Goal: Transaction & Acquisition: Purchase product/service

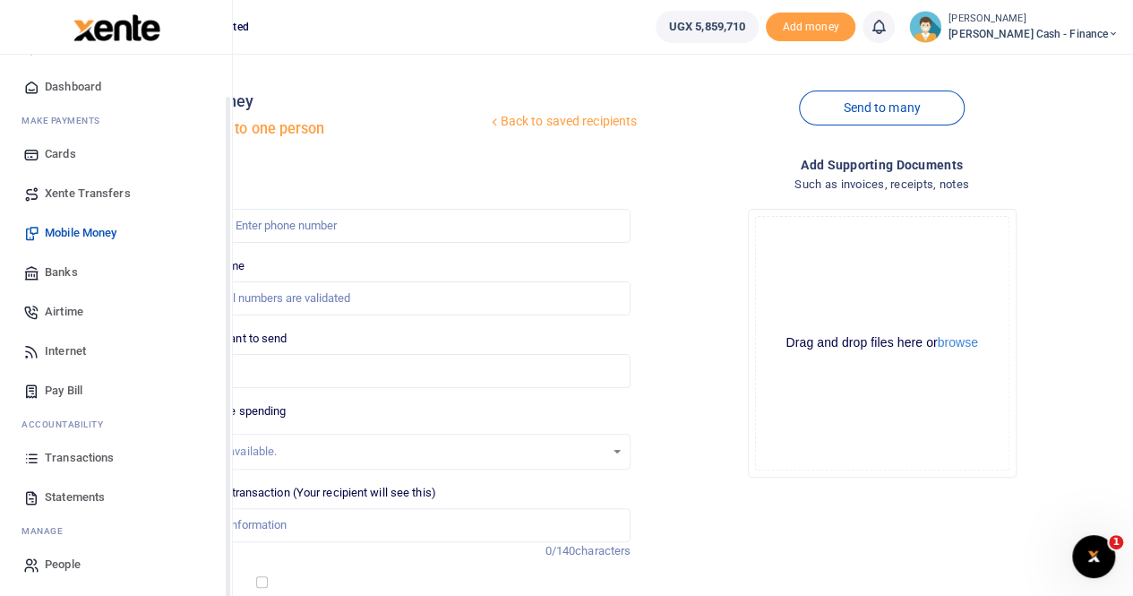
scroll to position [43, 0]
click at [60, 454] on span "Transactions" at bounding box center [79, 456] width 69 height 18
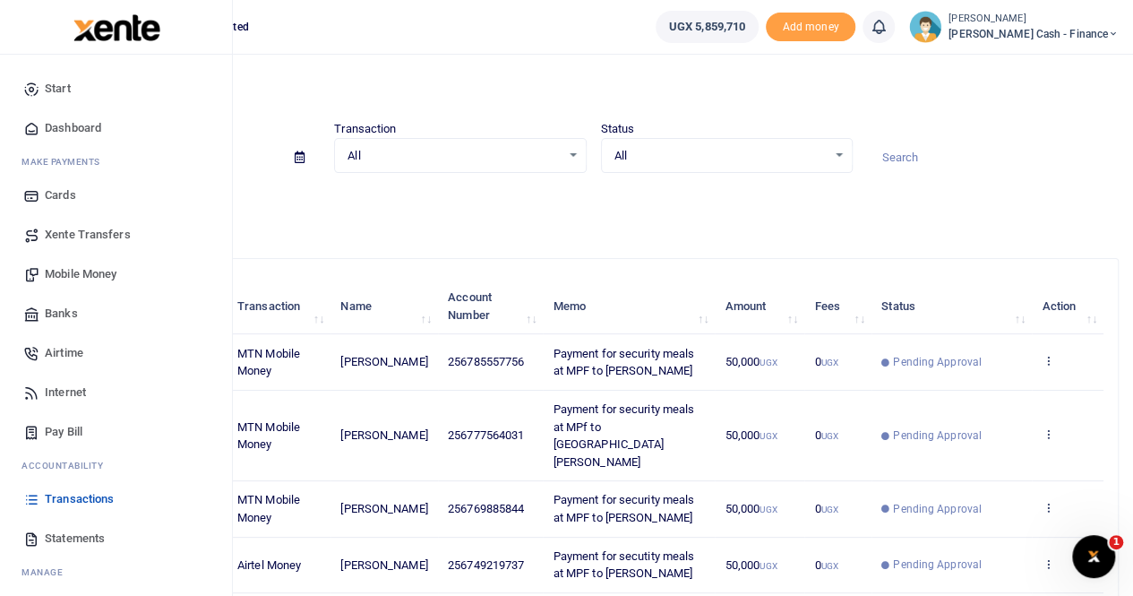
click at [79, 271] on span "Mobile Money" at bounding box center [81, 274] width 72 height 18
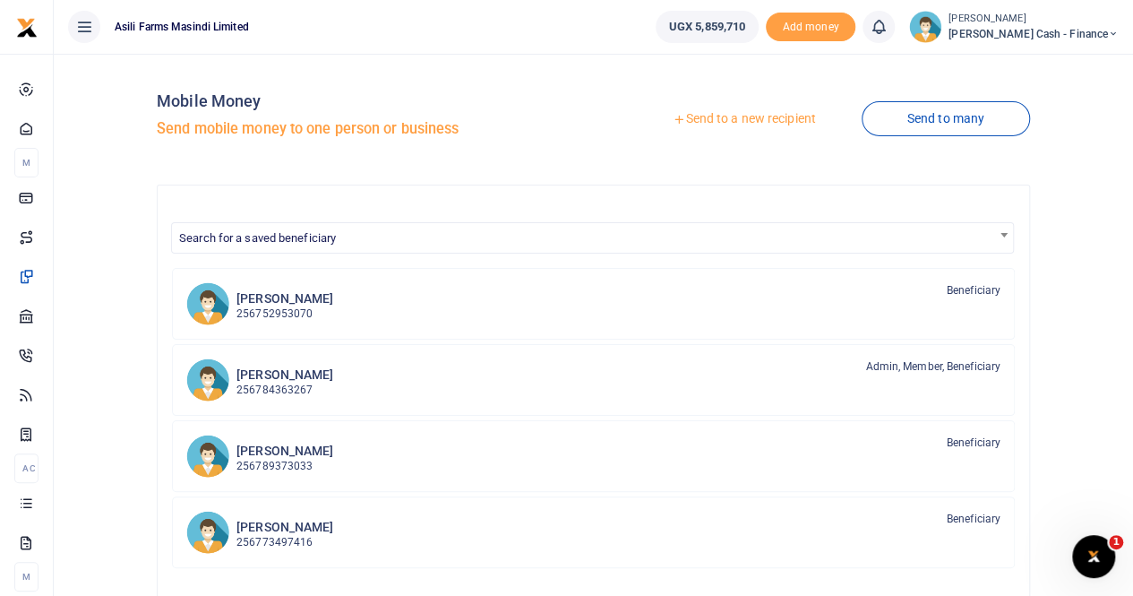
click at [717, 115] on link "Send to a new recipient" at bounding box center [744, 119] width 234 height 32
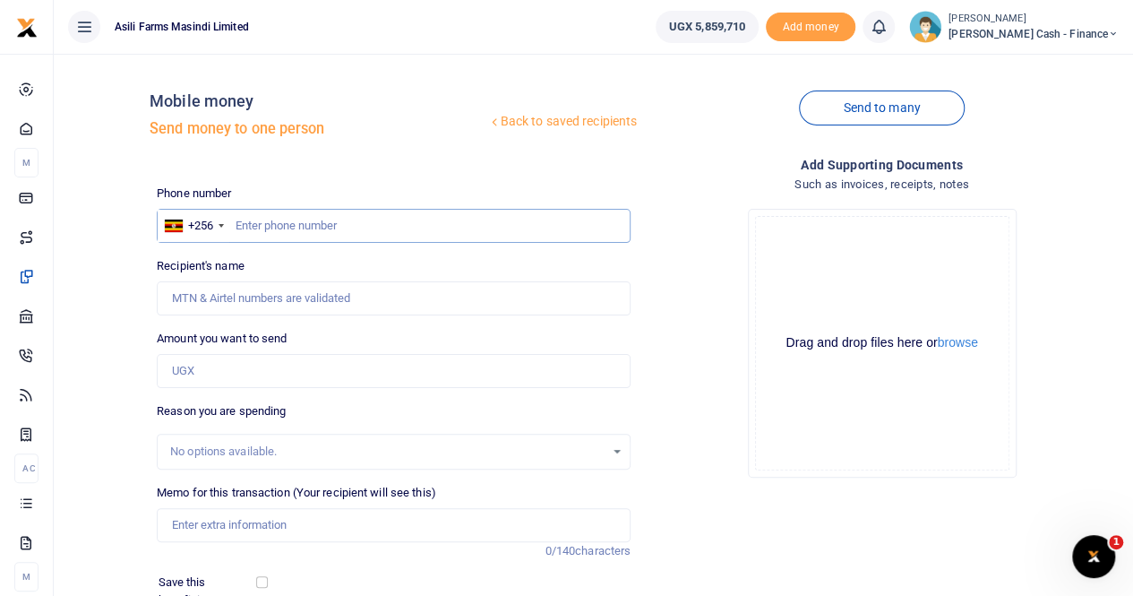
click at [258, 214] on input "text" at bounding box center [394, 226] width 474 height 34
paste input "0753162522"
type input "0753162522"
type input "Jackline Tumukunde"
click at [197, 368] on input "Amount you want to send" at bounding box center [394, 371] width 474 height 34
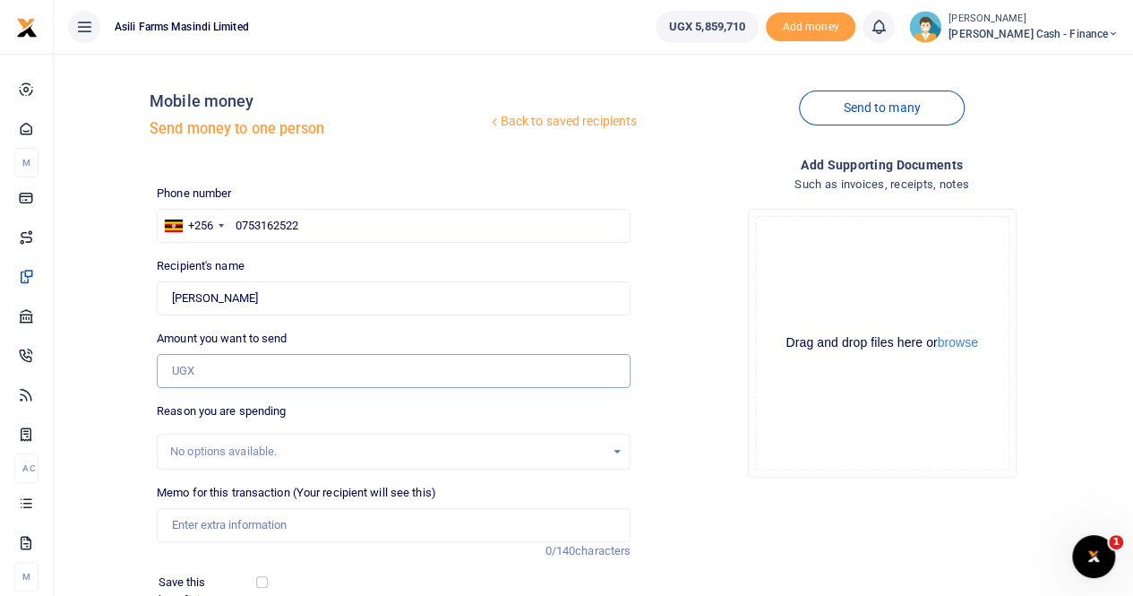
paste input "430,000"
type input "430,000"
click at [215, 529] on input "Memo for this transaction (Your recipient will see this)" at bounding box center [394, 525] width 474 height 34
paste input "MALARIA PROPHYLACTIC TREATMENT FOR FRANCISCO"
click at [174, 526] on input "MALARIA PROPHYLACTIC TREATMENT FOR FRANCISCO" at bounding box center [394, 525] width 474 height 34
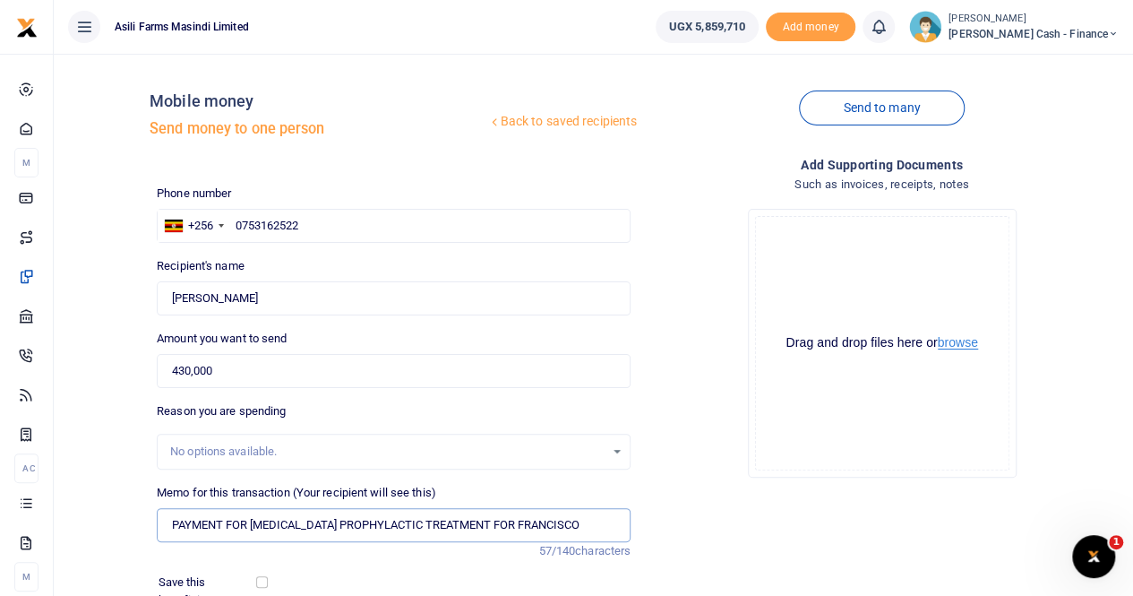
type input "PAYMENT FOR MALARIA PROPHYLACTIC TREATMENT FOR FRANCISCO"
click at [969, 341] on button "browse" at bounding box center [958, 342] width 40 height 13
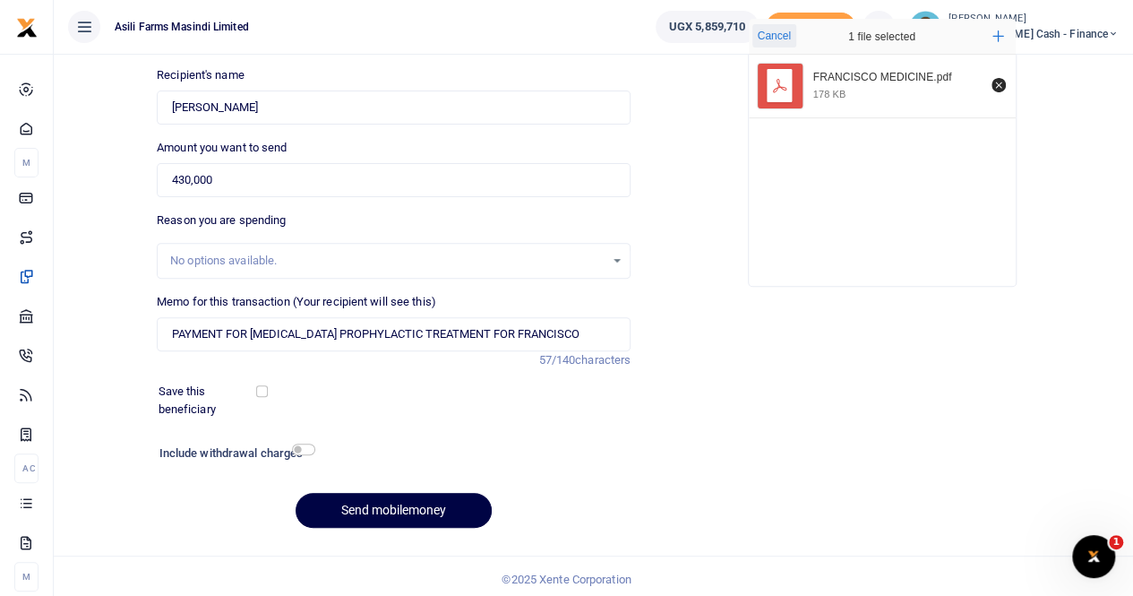
scroll to position [195, 0]
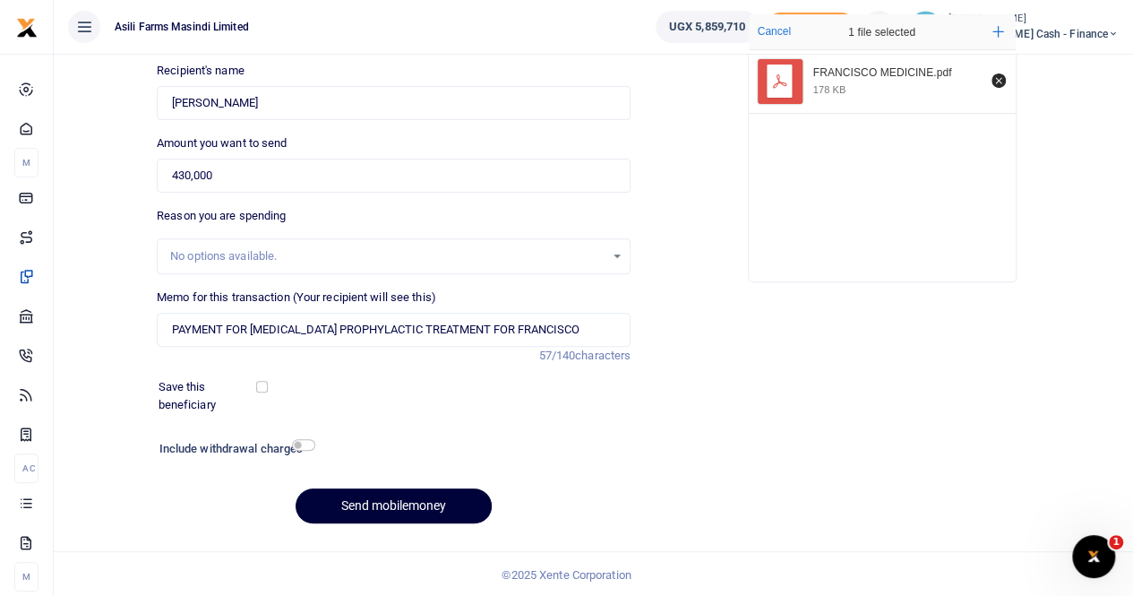
click at [392, 498] on button "Send mobilemoney" at bounding box center [394, 505] width 196 height 35
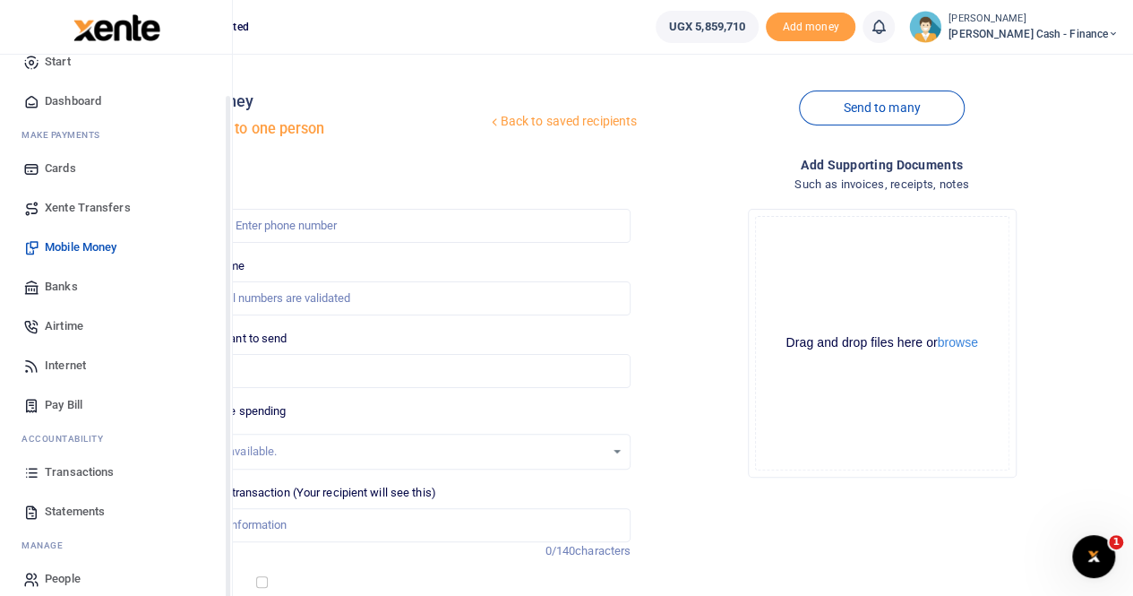
scroll to position [43, 0]
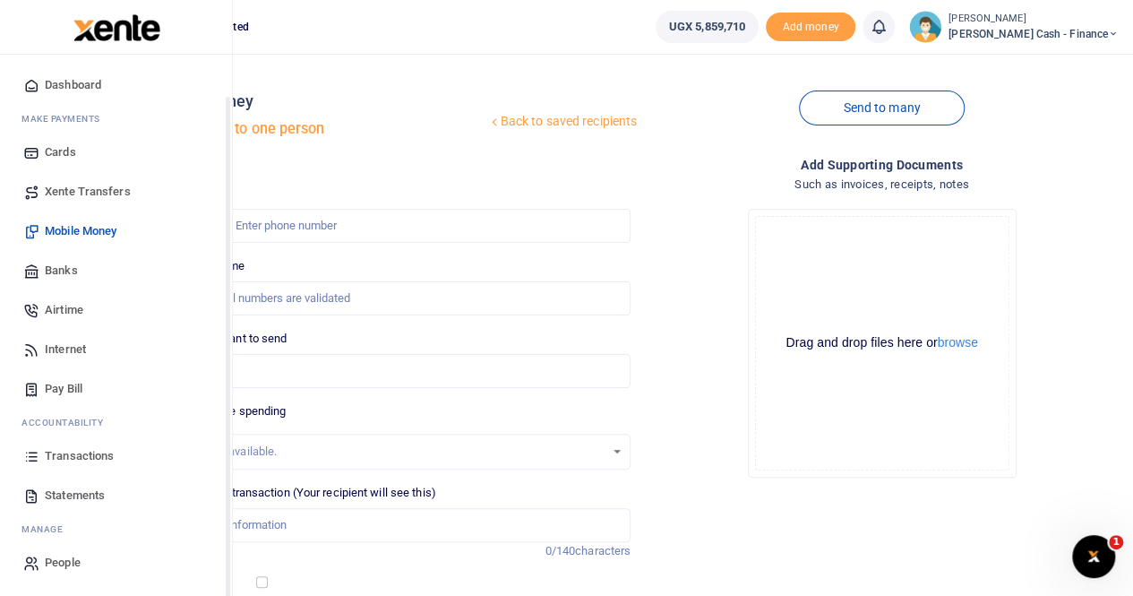
click at [89, 452] on span "Transactions" at bounding box center [79, 456] width 69 height 18
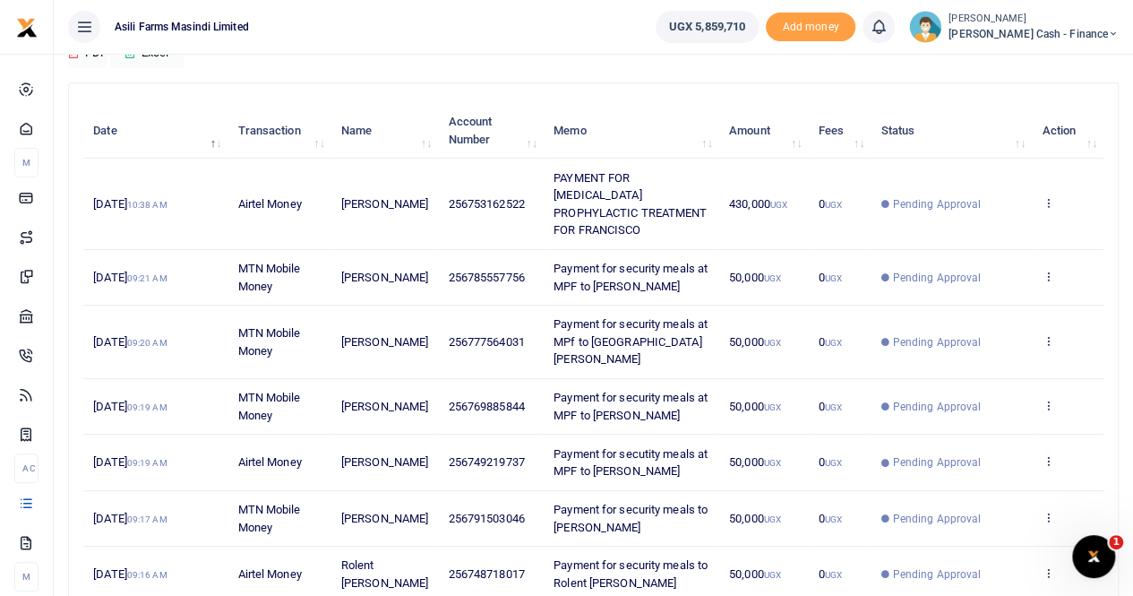
scroll to position [179, 0]
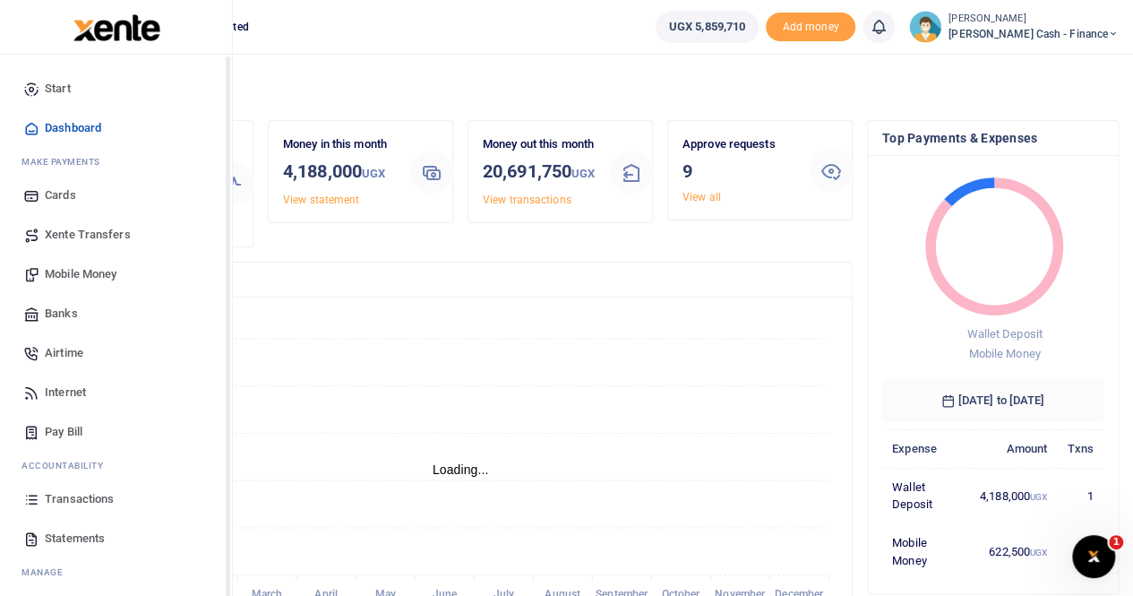
click at [86, 497] on span "Transactions" at bounding box center [79, 499] width 69 height 18
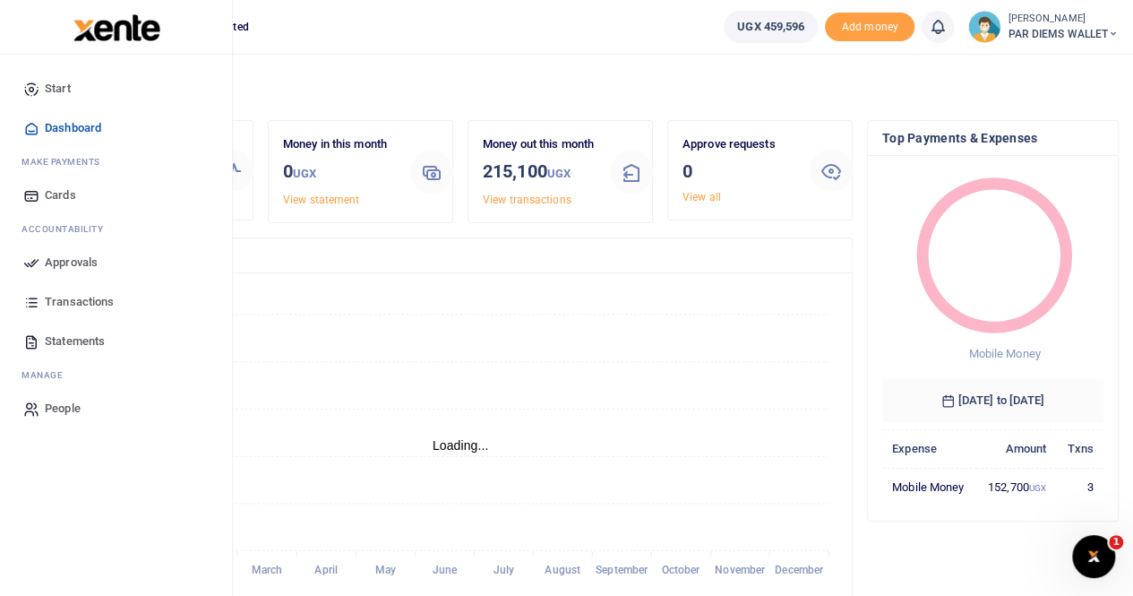
scroll to position [14, 14]
click at [66, 339] on span "Statements" at bounding box center [75, 341] width 60 height 18
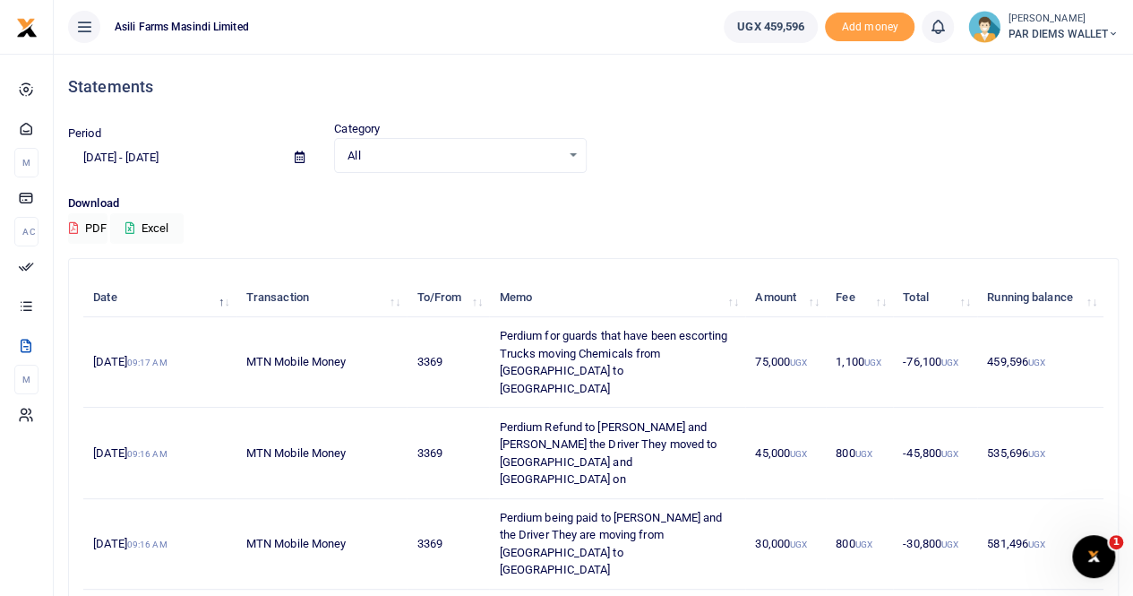
click at [297, 158] on icon at bounding box center [300, 157] width 10 height 12
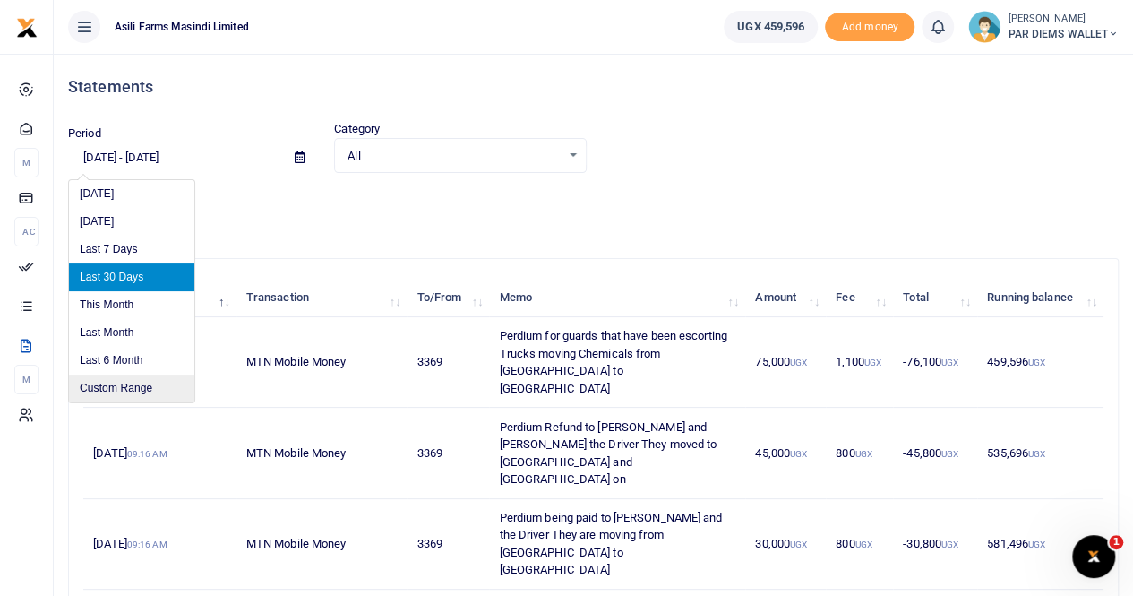
click at [127, 385] on li "Custom Range" at bounding box center [131, 388] width 125 height 28
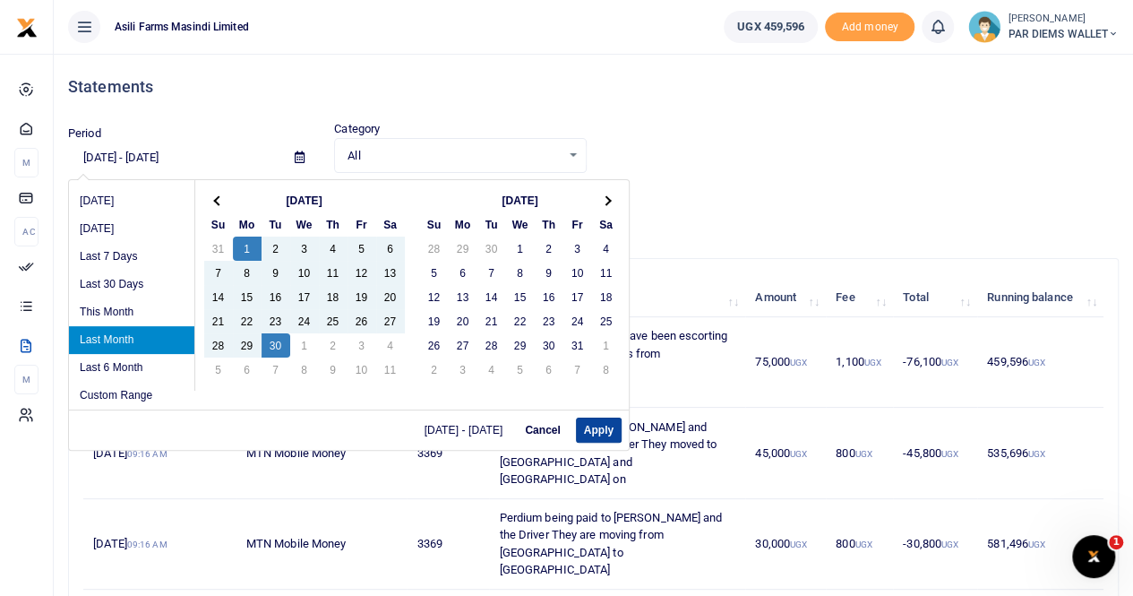
click at [598, 430] on button "Apply" at bounding box center [599, 429] width 46 height 25
type input "09/01/2025 - 09/30/2025"
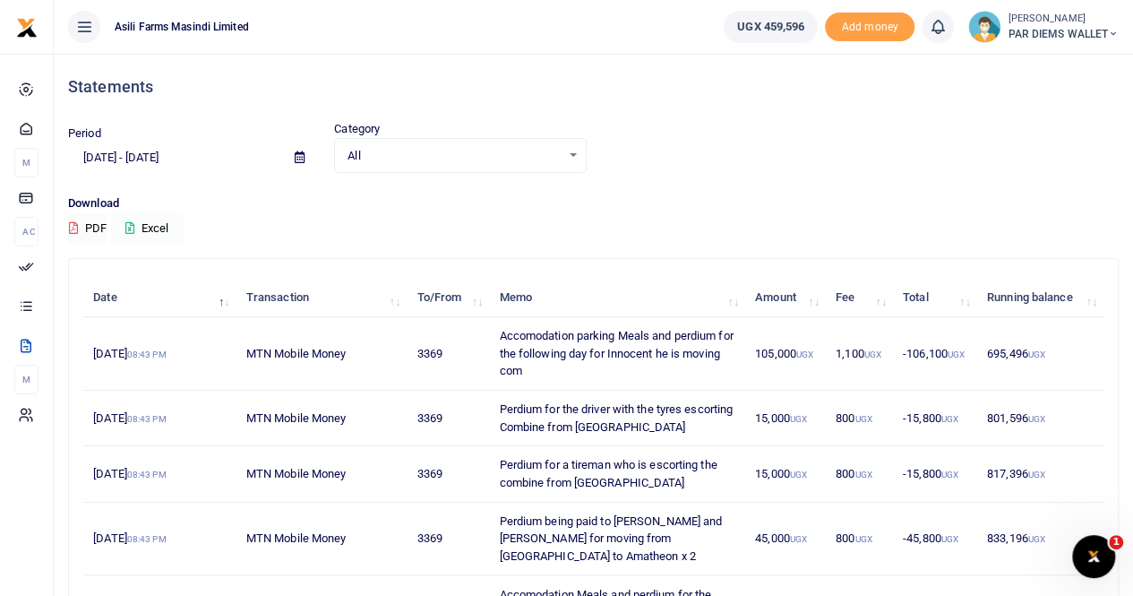
click at [161, 226] on button "Excel" at bounding box center [146, 228] width 73 height 30
click at [1051, 24] on small "[PERSON_NAME]" at bounding box center [1063, 19] width 111 height 15
click at [1043, 62] on link "Switch accounts" at bounding box center [1049, 65] width 142 height 25
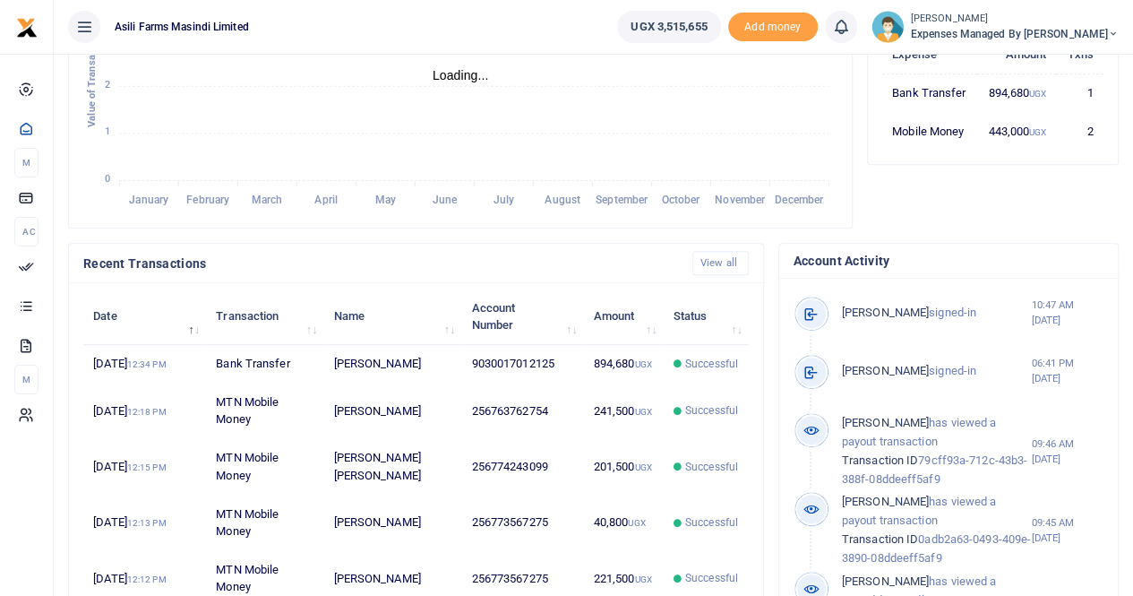
scroll to position [202, 0]
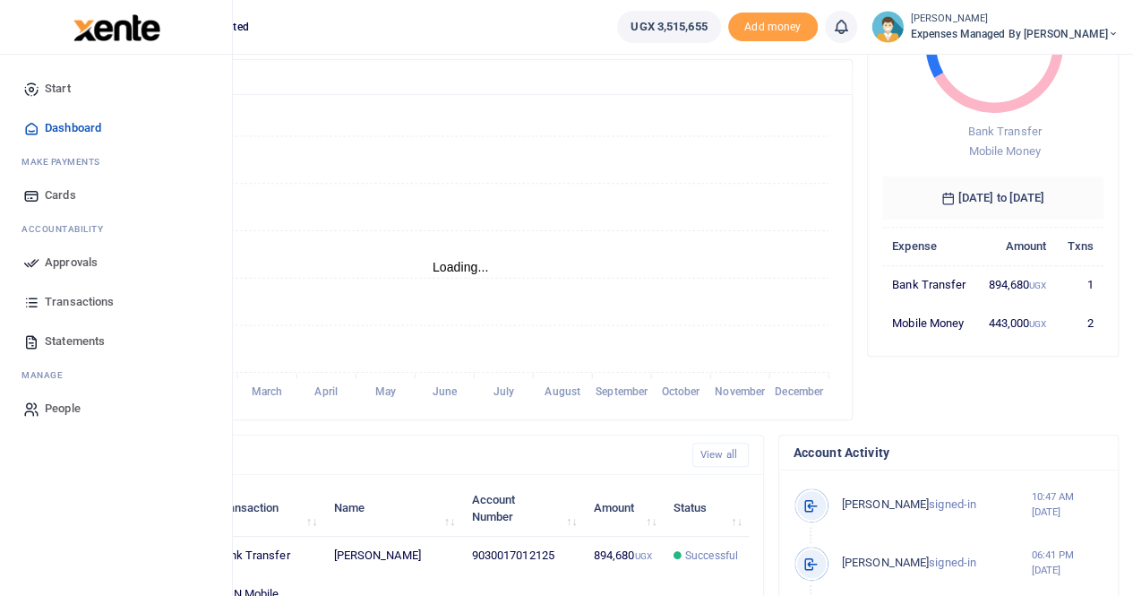
click at [81, 340] on span "Statements" at bounding box center [75, 341] width 60 height 18
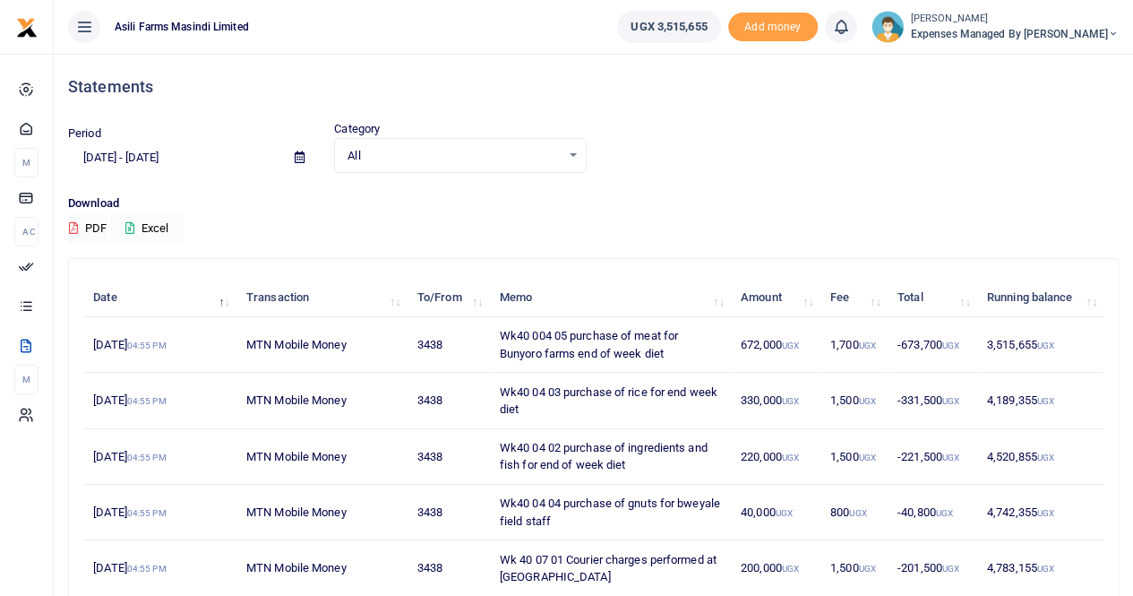
click at [295, 158] on icon at bounding box center [300, 157] width 10 height 12
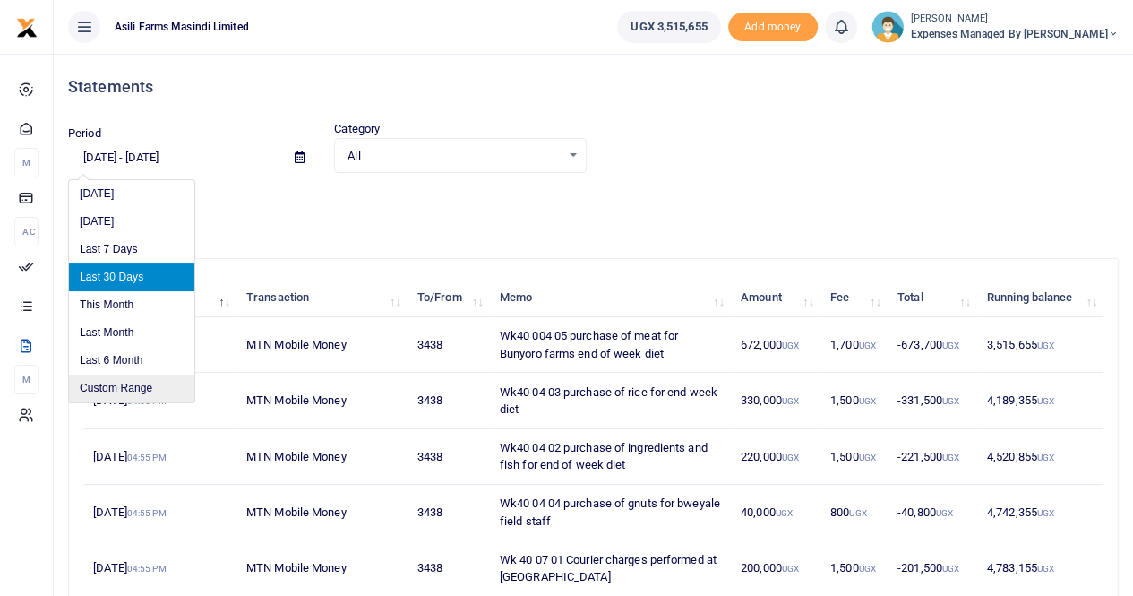
click at [120, 385] on li "Custom Range" at bounding box center [131, 388] width 125 height 28
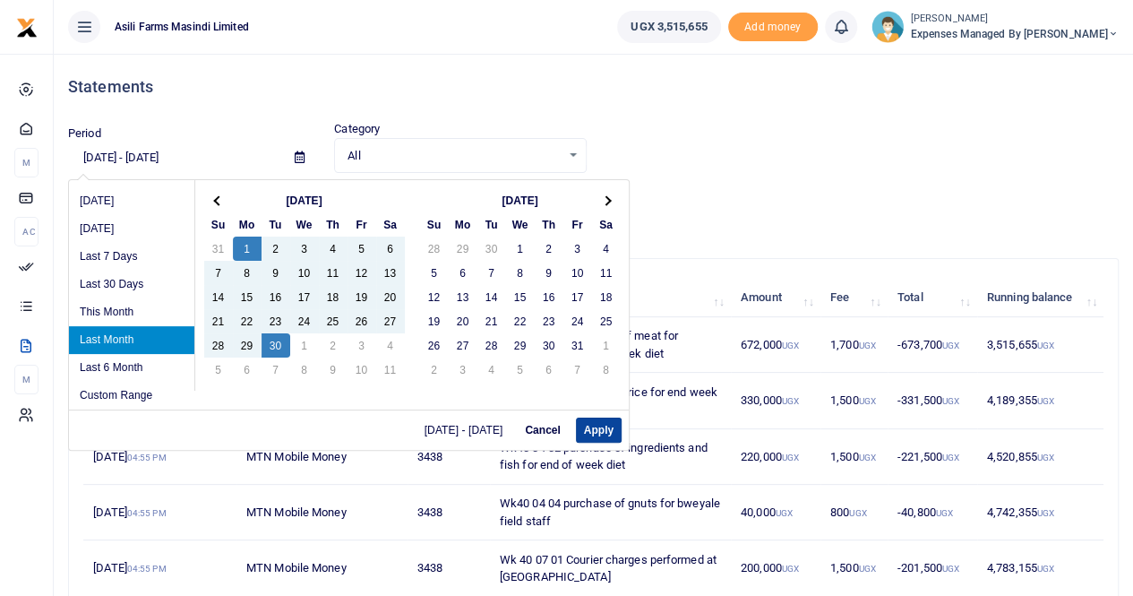
click at [603, 426] on button "Apply" at bounding box center [599, 429] width 46 height 25
type input "09/01/2025 - 09/30/2025"
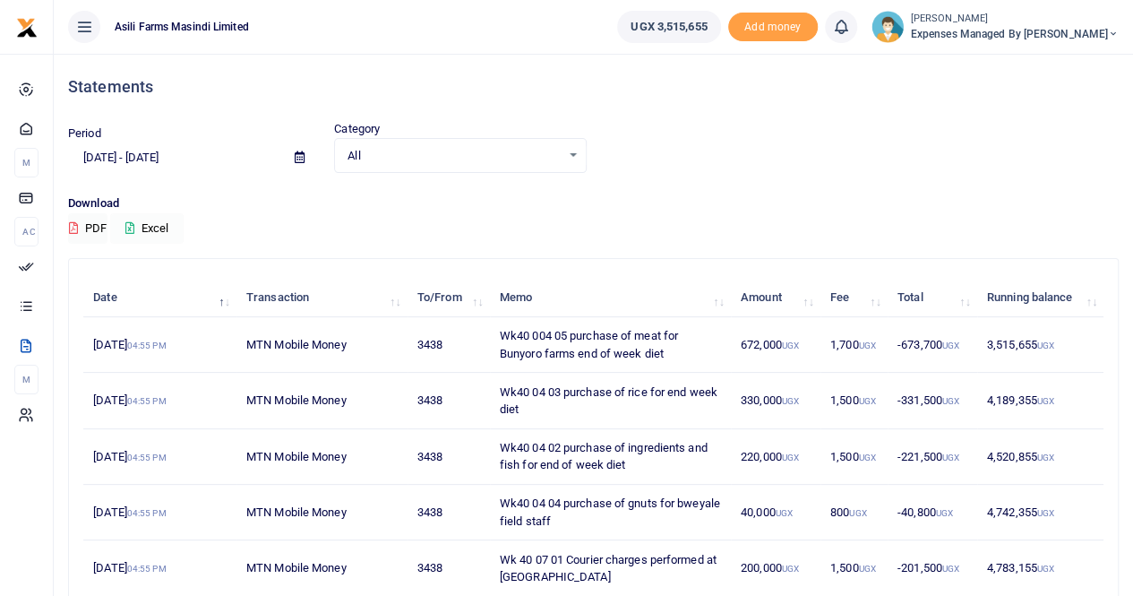
click at [149, 228] on button "Excel" at bounding box center [146, 228] width 73 height 30
click at [573, 460] on td "Wk40 04 02 purchase of ingredients and fish for end of week diet" at bounding box center [610, 457] width 241 height 56
click at [1048, 28] on span "Expenses Managed by [PERSON_NAME]" at bounding box center [1015, 34] width 208 height 16
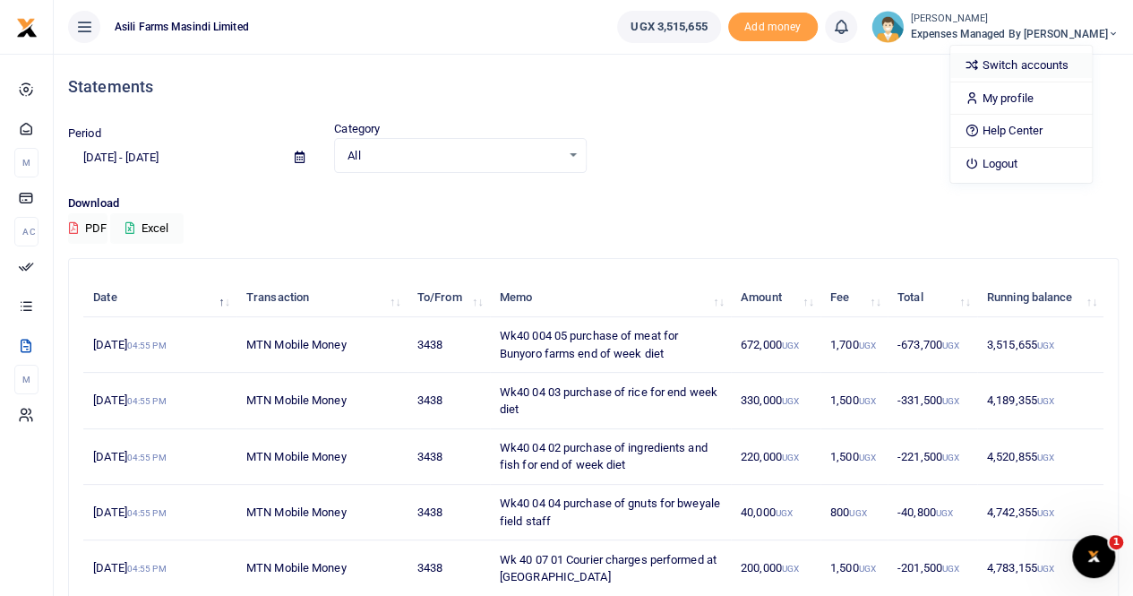
click at [1035, 66] on link "Switch accounts" at bounding box center [1022, 65] width 142 height 25
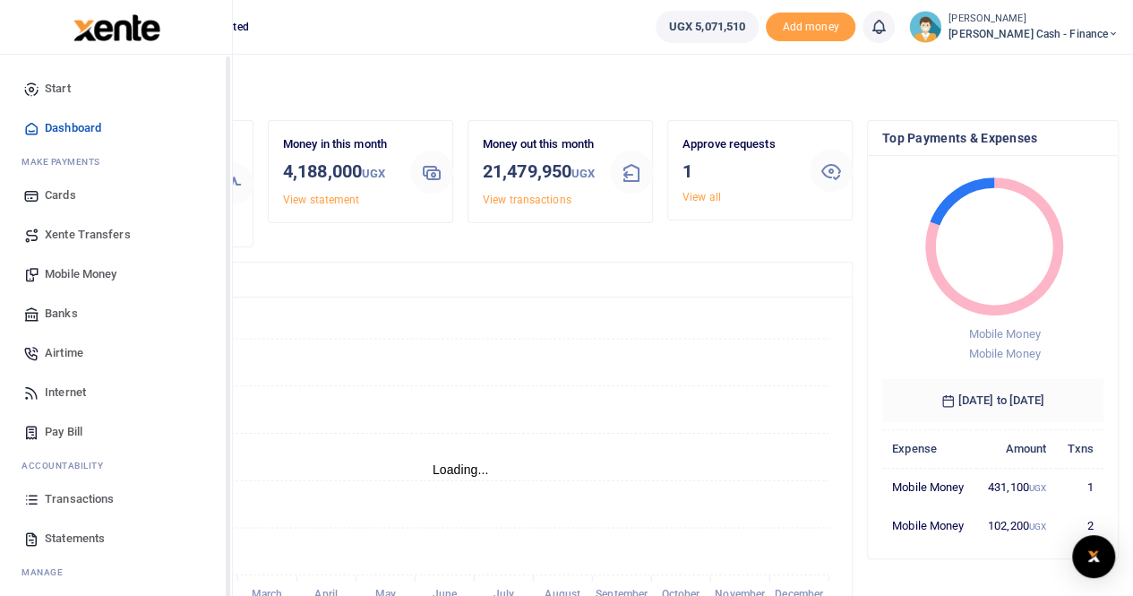
scroll to position [14, 14]
click at [88, 274] on span "Mobile Money" at bounding box center [81, 274] width 72 height 18
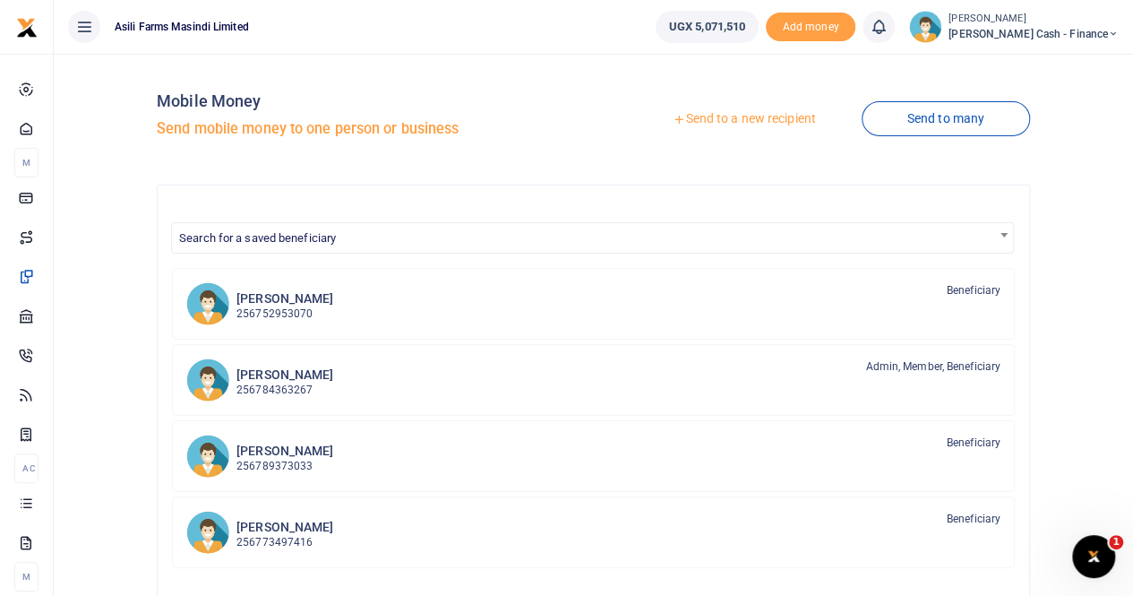
click at [707, 116] on link "Send to a new recipient" at bounding box center [744, 119] width 234 height 32
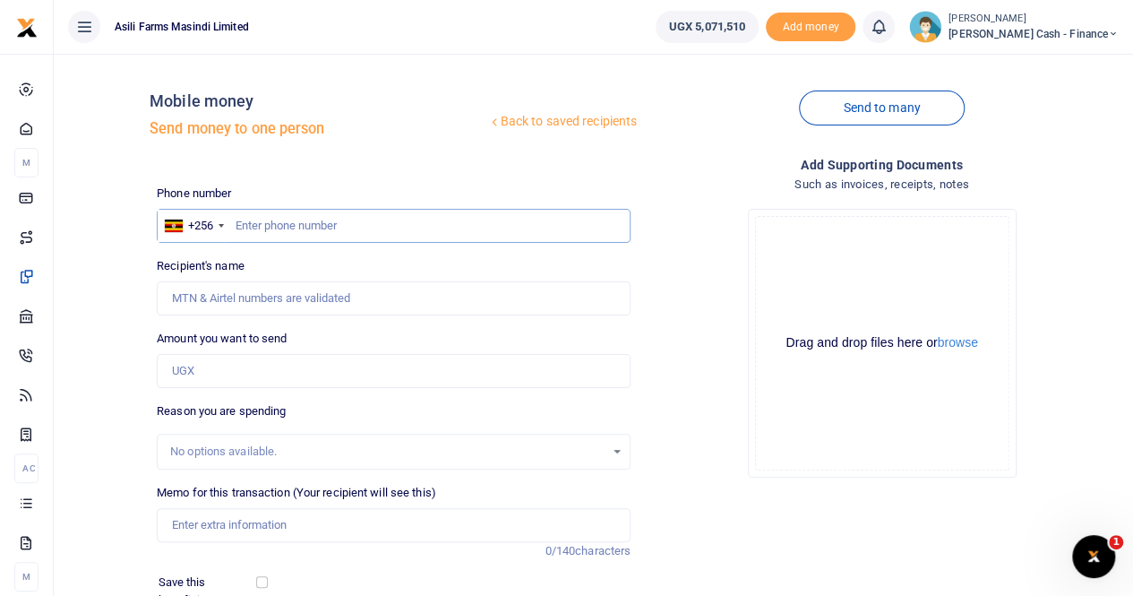
click at [265, 223] on input "text" at bounding box center [394, 226] width 474 height 34
paste input "0788804071"
type input "0788804071"
type input "[PERSON_NAME]"
type input "0788804071"
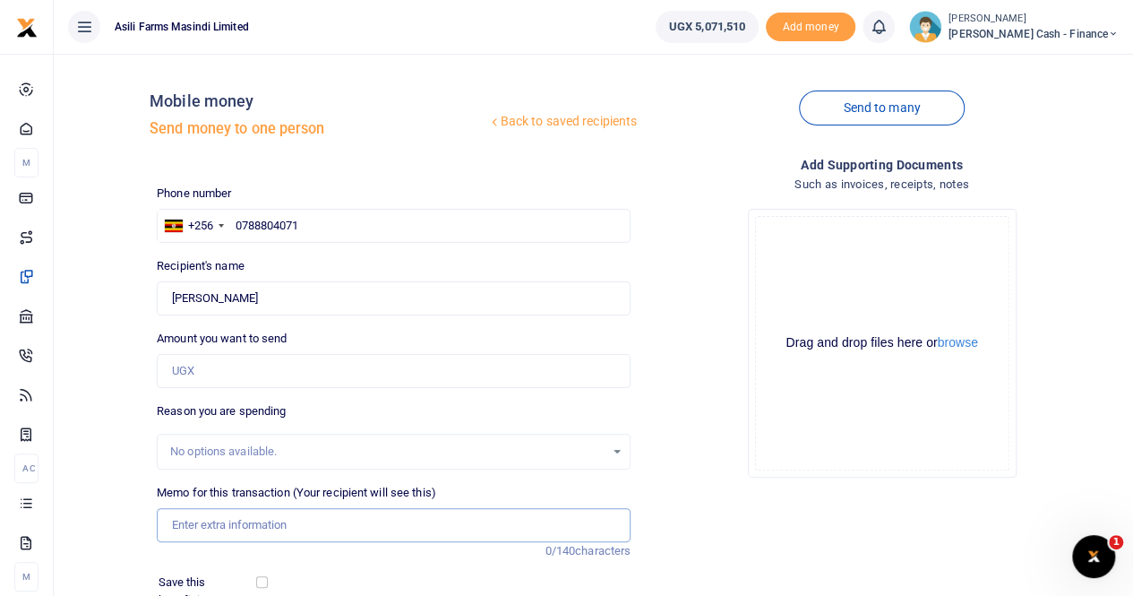
click at [210, 518] on input "Memo for this transaction (Your recipient will see this)" at bounding box center [394, 525] width 474 height 34
paste input "[PERSON_NAME]"
click at [176, 529] on input "[PERSON_NAME]" at bounding box center [394, 525] width 474 height 34
click at [172, 524] on input "[PERSON_NAME]" at bounding box center [394, 525] width 474 height 34
click at [243, 527] on input "Payment for security meals for [PERSON_NAME]" at bounding box center [394, 525] width 474 height 34
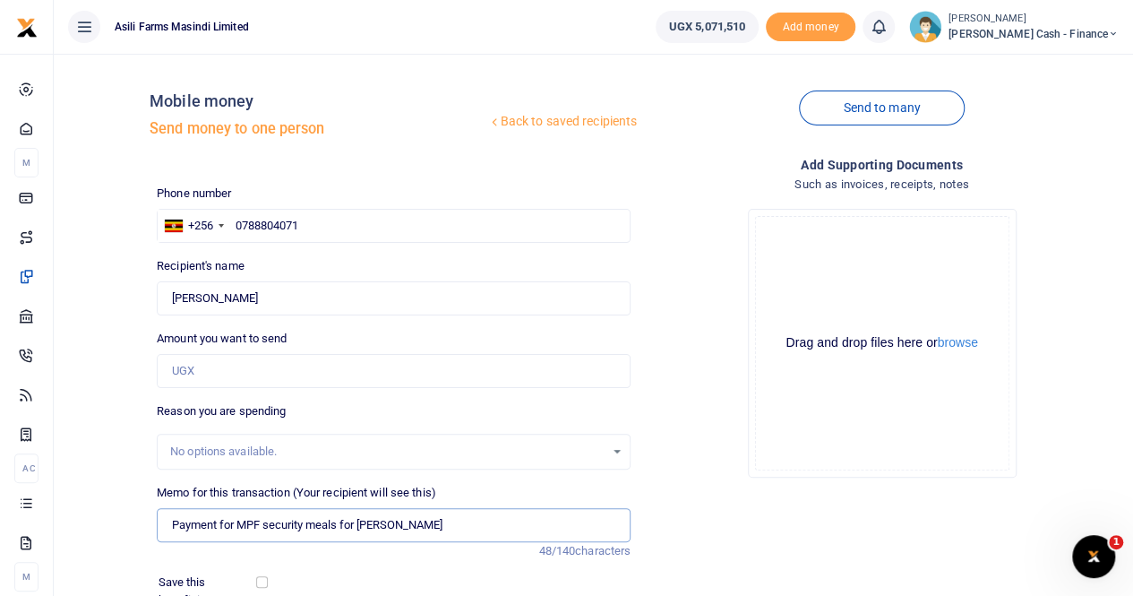
drag, startPoint x: 364, startPoint y: 521, endPoint x: 376, endPoint y: 527, distance: 13.6
click at [407, 524] on input "Payment for MPF security meals for OTEMO BRIAN" at bounding box center [394, 525] width 474 height 34
click at [359, 521] on input "Payment for MPF security meals for OTEMO BRIAN" at bounding box center [394, 525] width 474 height 34
click at [366, 522] on input "Payment for MPF security meals for OTEMO BRIAN" at bounding box center [394, 525] width 474 height 34
type input "Payment for MPF security meals for OTEMO BRIAN"
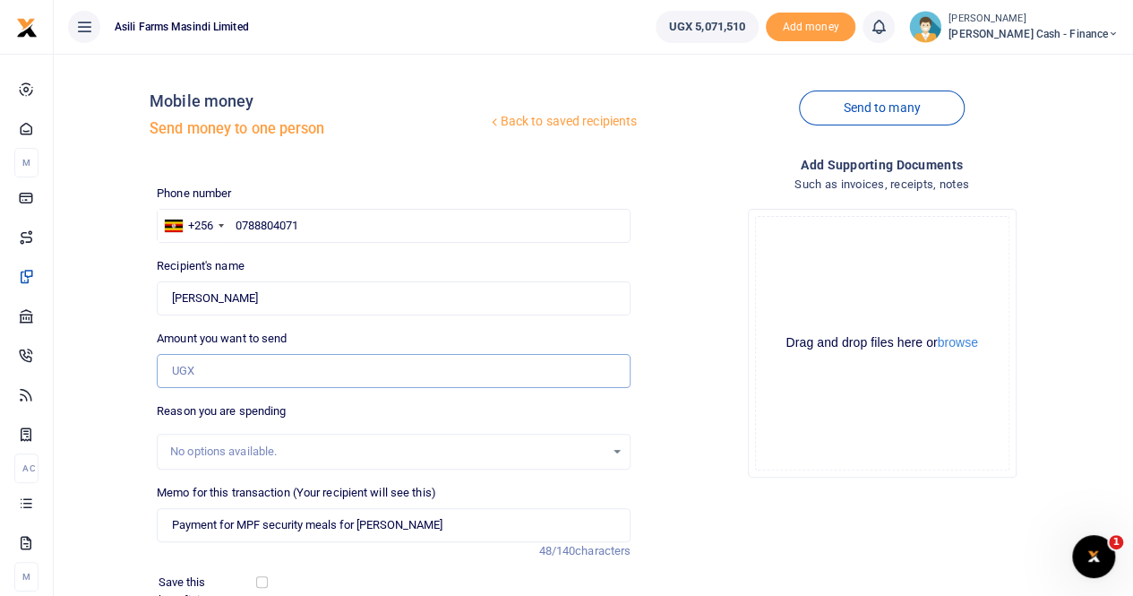
click at [213, 372] on input "Amount you want to send" at bounding box center [394, 371] width 474 height 34
type input "50,000"
click at [223, 442] on div "No options available." at bounding box center [394, 452] width 472 height 20
click at [267, 298] on input "Found" at bounding box center [394, 298] width 474 height 34
click at [327, 221] on input "0788804071" at bounding box center [394, 226] width 474 height 34
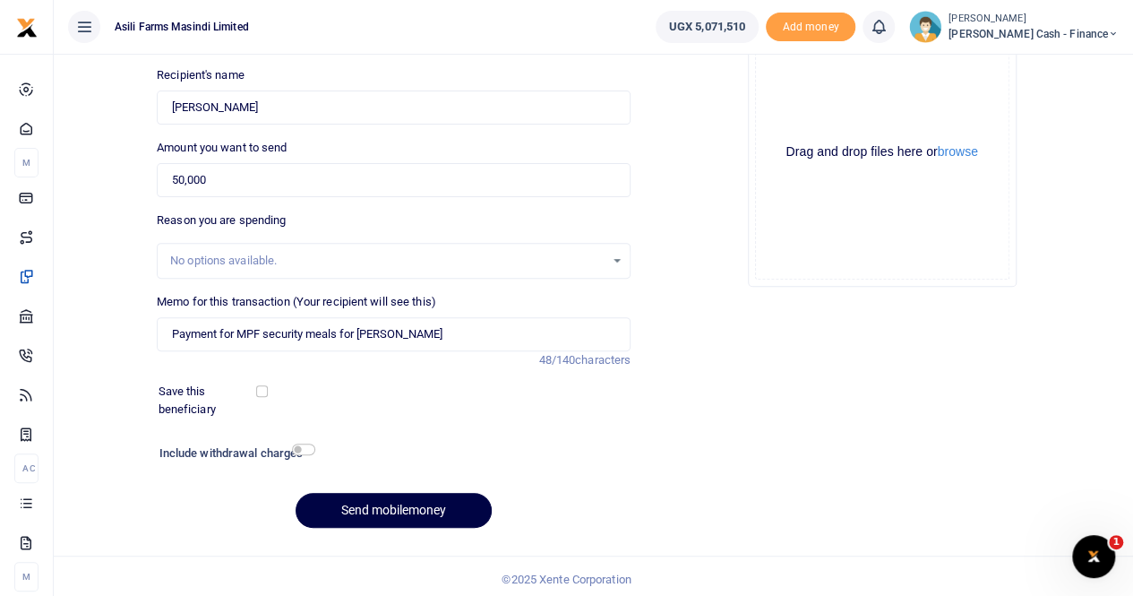
scroll to position [195, 0]
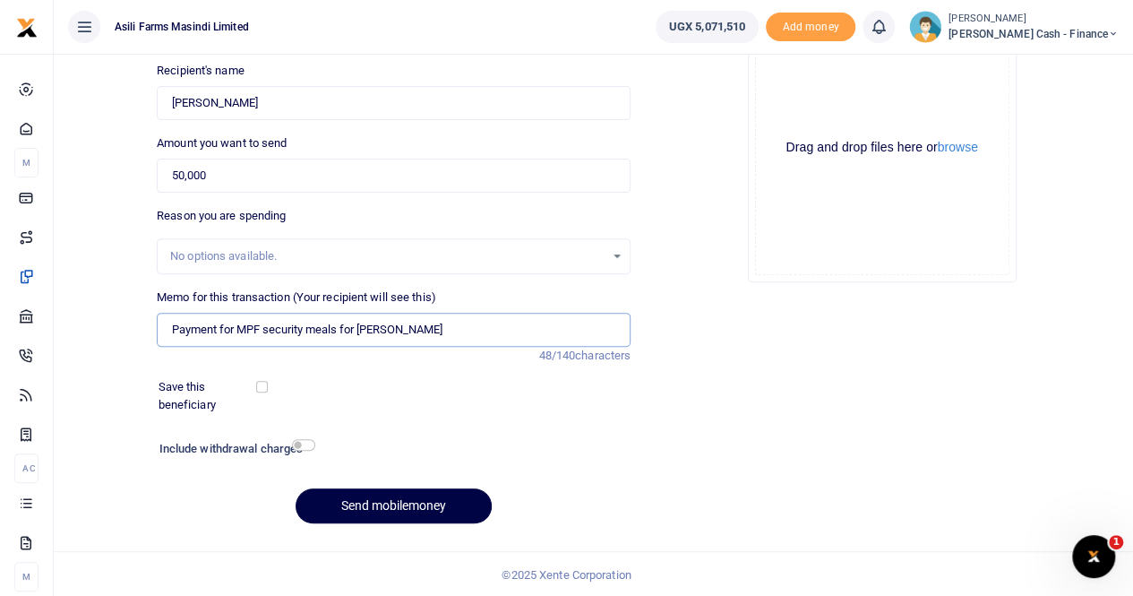
click at [400, 330] on input "Payment for MPF security meals for OTEMO BRIAN" at bounding box center [394, 330] width 474 height 34
click at [471, 328] on input "Payment for MPF security meals for Otemo BRIAN" at bounding box center [394, 330] width 474 height 34
type input "Payment for MPF security meals for Otemo Brian"
click at [405, 498] on button "Send mobilemoney" at bounding box center [394, 505] width 196 height 35
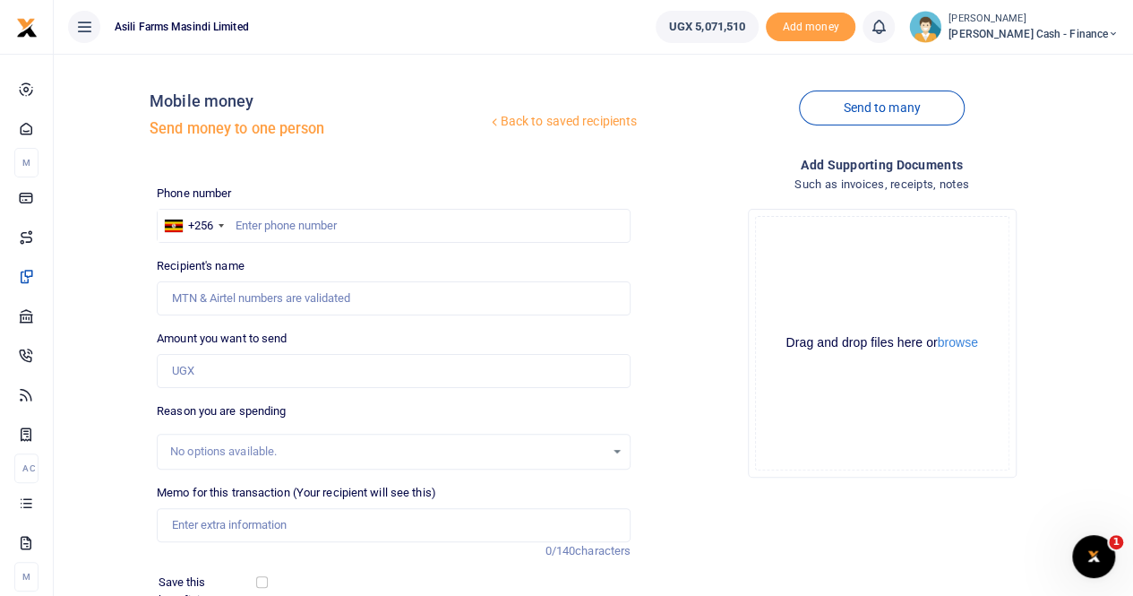
click at [1057, 31] on span "[PERSON_NAME] Cash - Finance" at bounding box center [1034, 34] width 170 height 16
click at [1027, 72] on link "Switch accounts" at bounding box center [991, 65] width 142 height 25
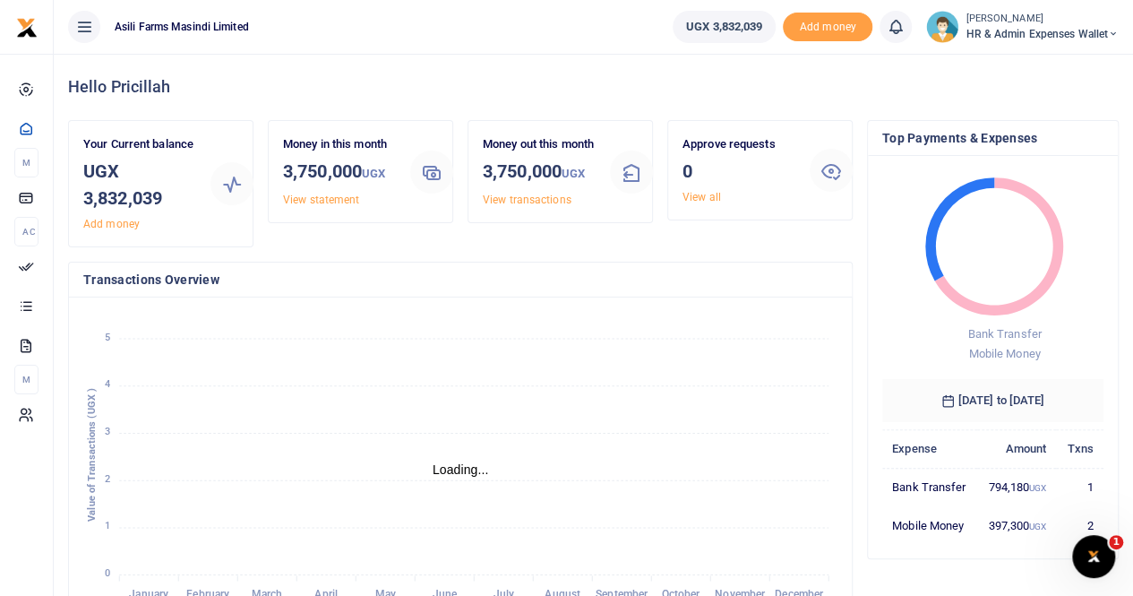
scroll to position [14, 14]
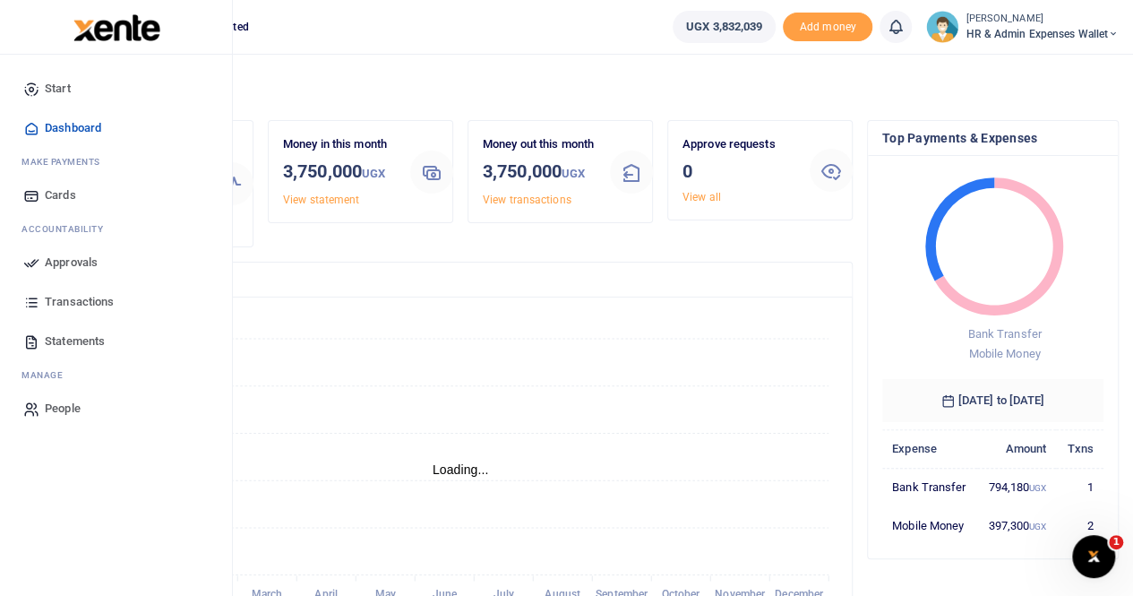
click at [76, 340] on span "Statements" at bounding box center [75, 341] width 60 height 18
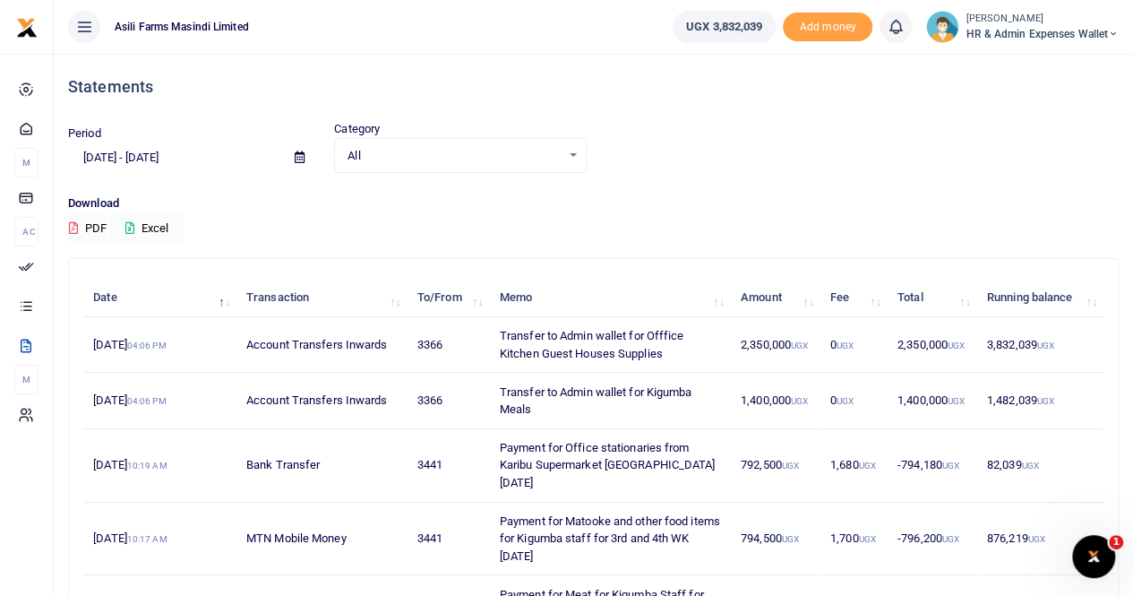
click at [294, 154] on span at bounding box center [300, 157] width 40 height 30
click at [300, 159] on icon at bounding box center [300, 157] width 10 height 12
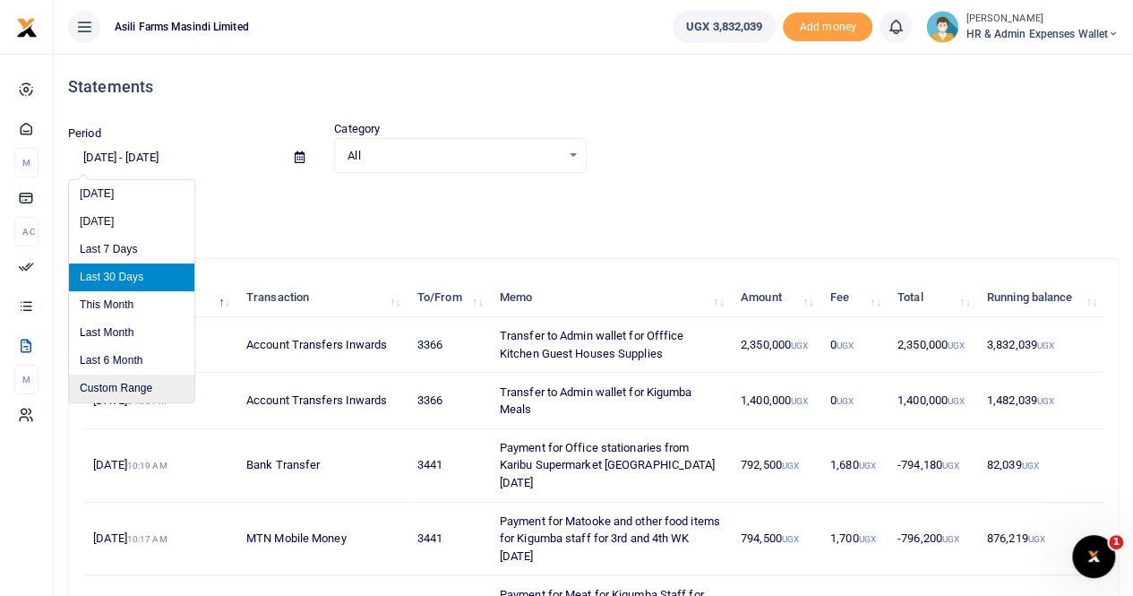
click at [109, 380] on li "Custom Range" at bounding box center [131, 388] width 125 height 28
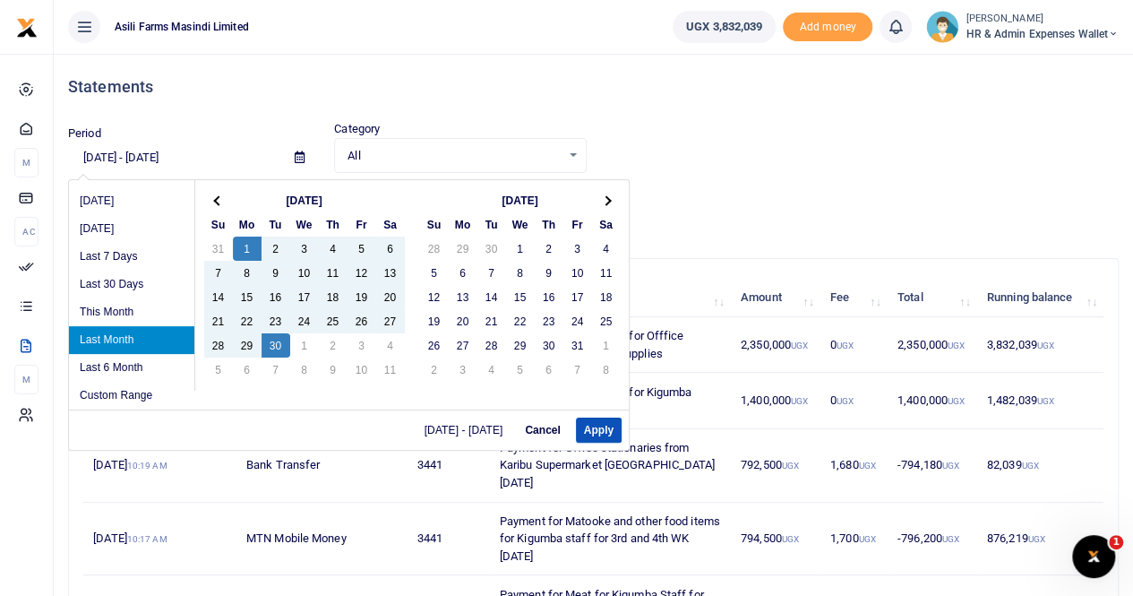
drag, startPoint x: 272, startPoint y: 342, endPoint x: 410, endPoint y: 385, distance: 144.5
click at [593, 432] on button "Apply" at bounding box center [599, 429] width 46 height 25
type input "[DATE] - [DATE]"
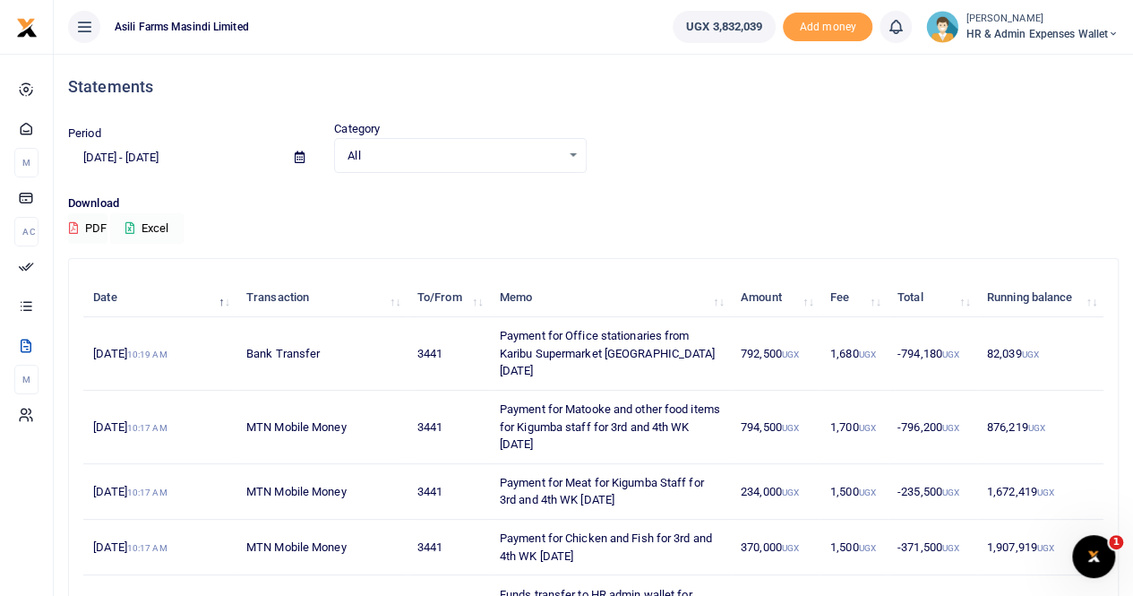
click at [164, 226] on button "Excel" at bounding box center [146, 228] width 73 height 30
click at [1018, 24] on small "[PERSON_NAME]" at bounding box center [1042, 19] width 153 height 15
click at [1023, 69] on link "Switch accounts" at bounding box center [1049, 65] width 142 height 25
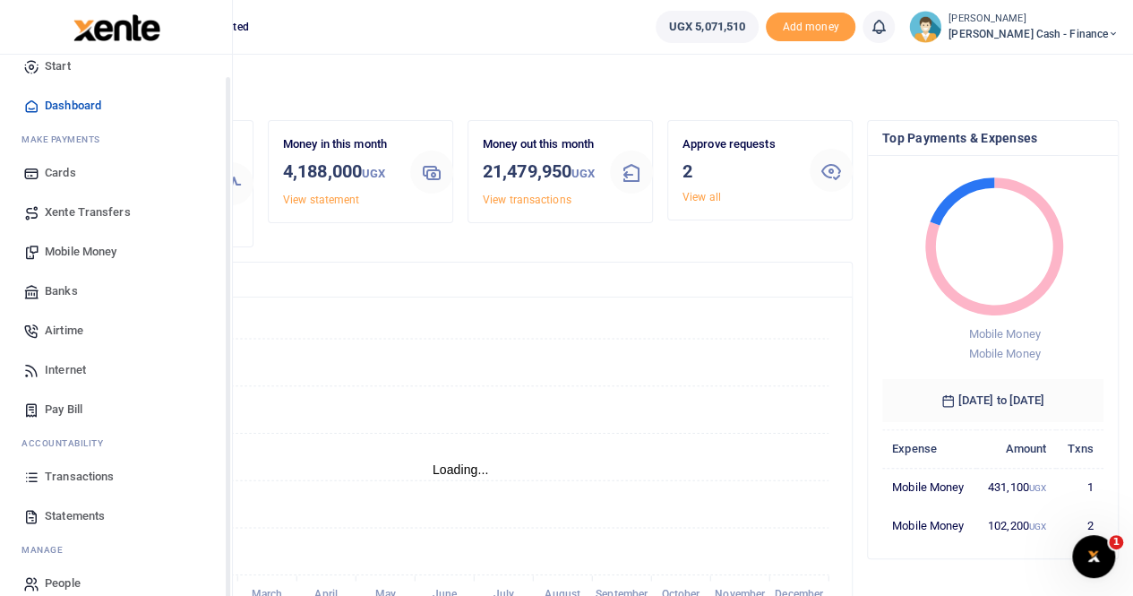
scroll to position [43, 0]
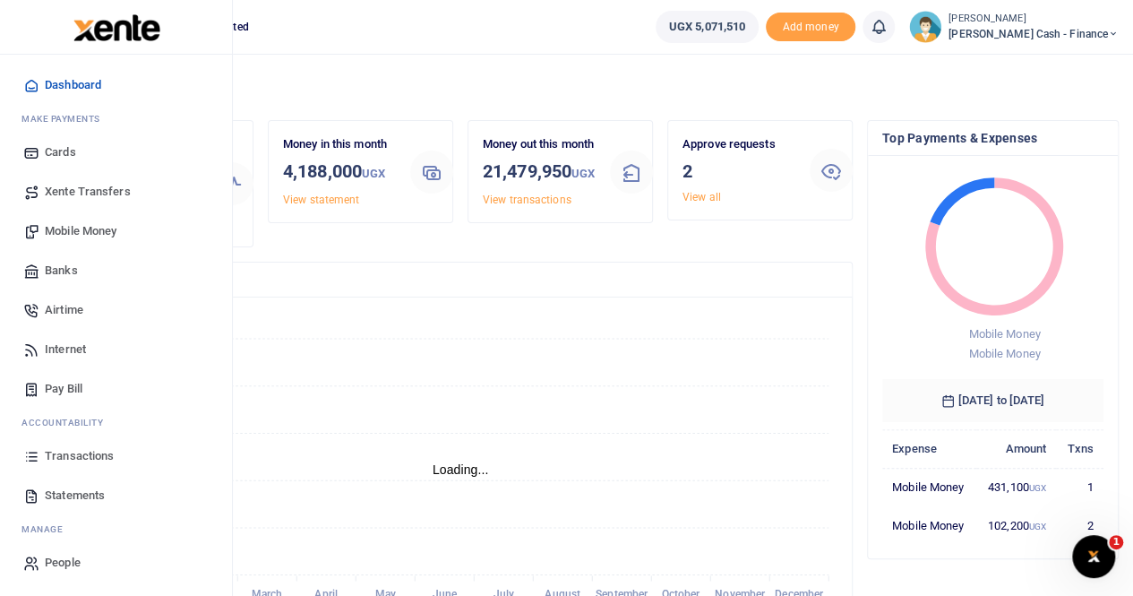
click at [85, 487] on span "Statements" at bounding box center [75, 495] width 60 height 18
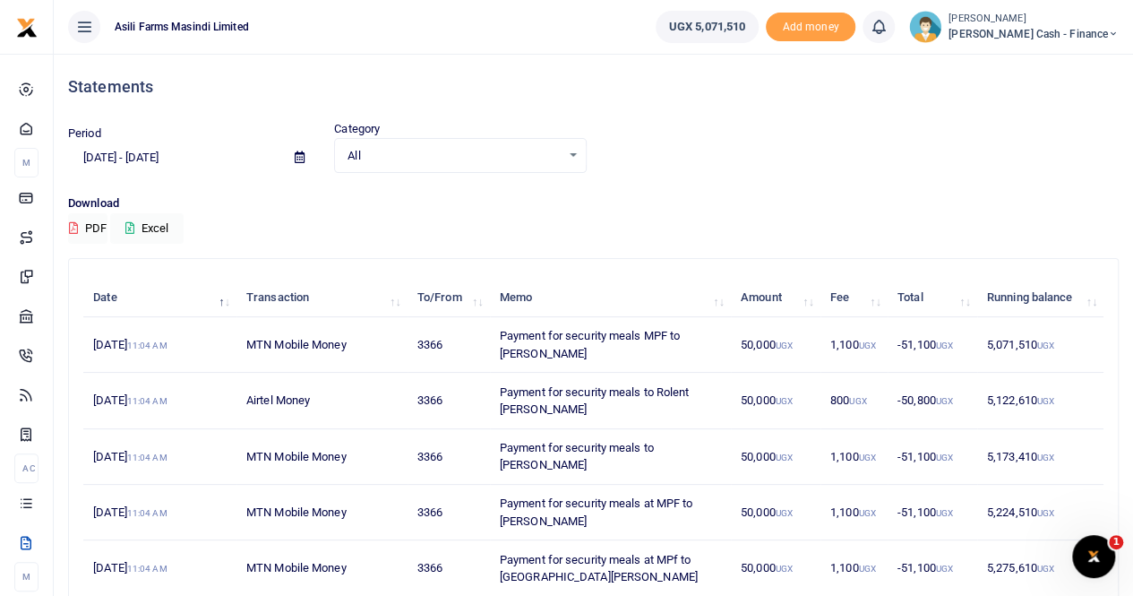
click at [299, 151] on icon at bounding box center [300, 157] width 10 height 12
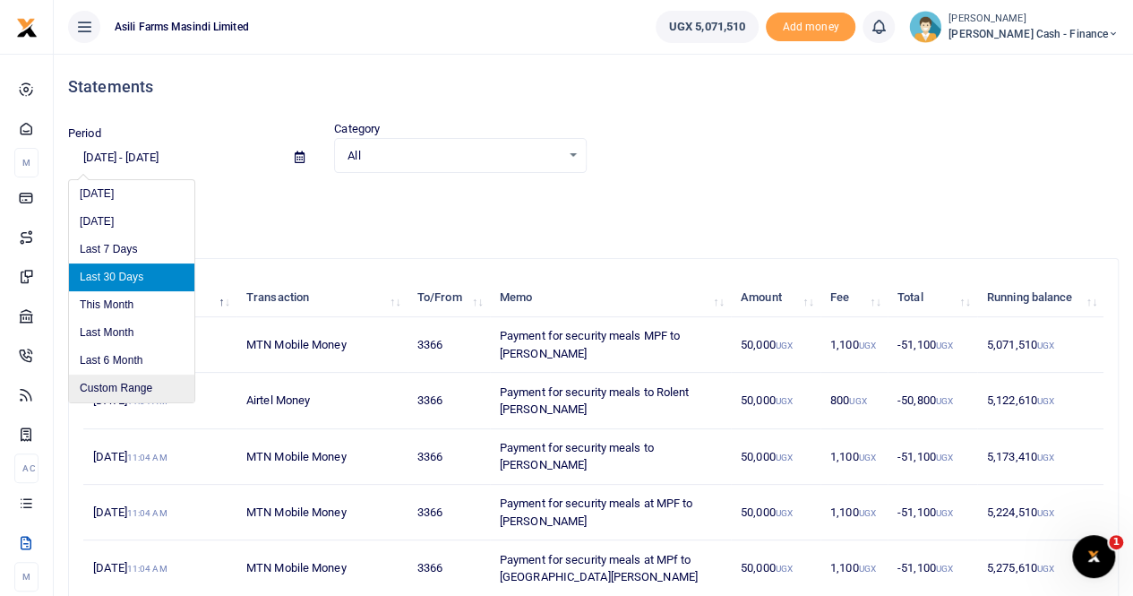
click at [118, 388] on li "Custom Range" at bounding box center [131, 388] width 125 height 28
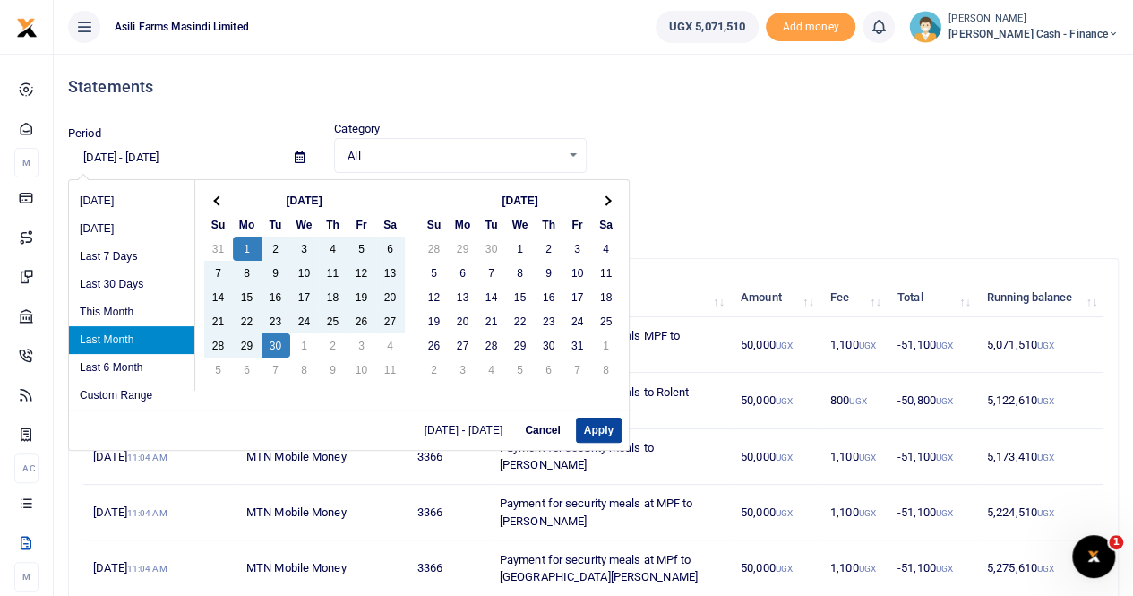
click at [595, 430] on button "Apply" at bounding box center [599, 429] width 46 height 25
type input "[DATE] - [DATE]"
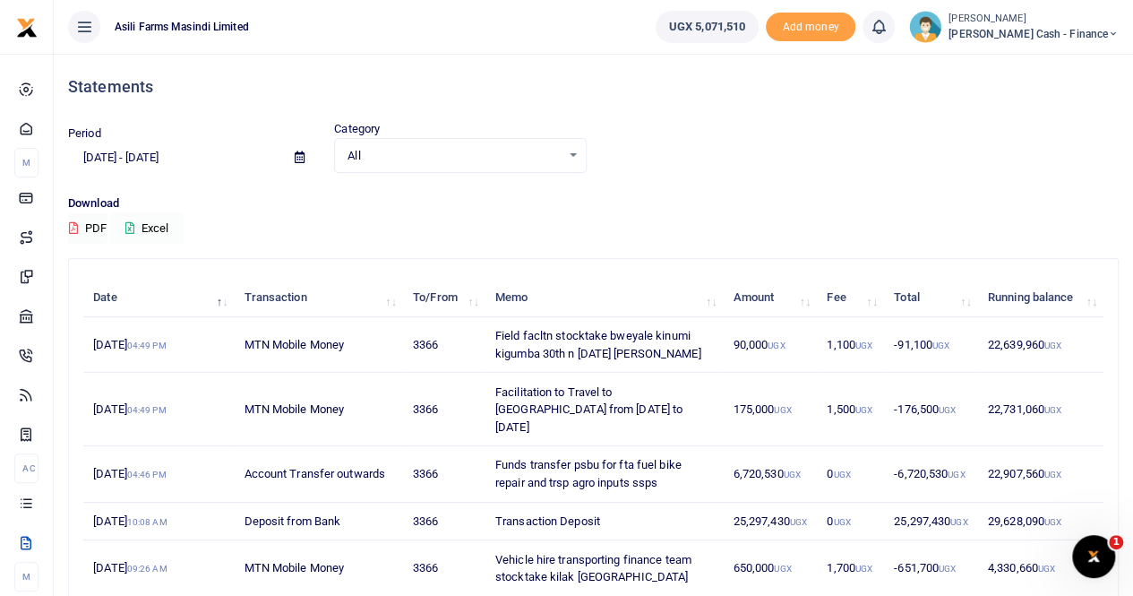
click at [163, 221] on button "Excel" at bounding box center [146, 228] width 73 height 30
